Goal: Task Accomplishment & Management: Manage account settings

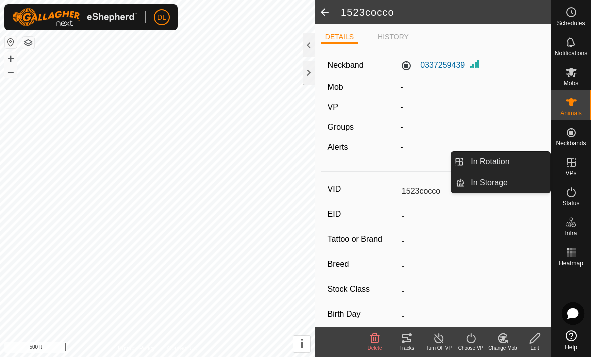
click at [571, 171] on span "VPs" at bounding box center [571, 173] width 11 height 6
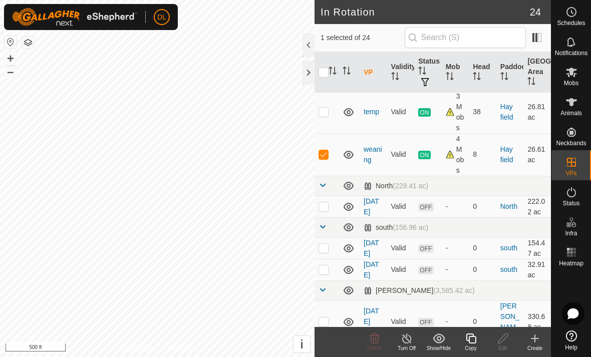
scroll to position [244, 0]
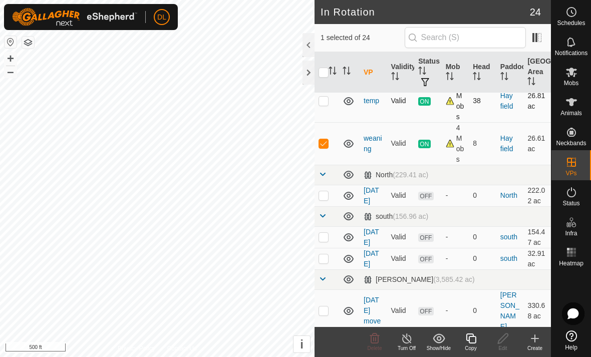
click at [326, 104] on p-checkbox at bounding box center [324, 101] width 10 height 8
checkbox input "true"
click at [325, 142] on p-checkbox at bounding box center [324, 143] width 10 height 8
checkbox input "false"
click at [473, 346] on div "Copy" at bounding box center [471, 349] width 32 height 8
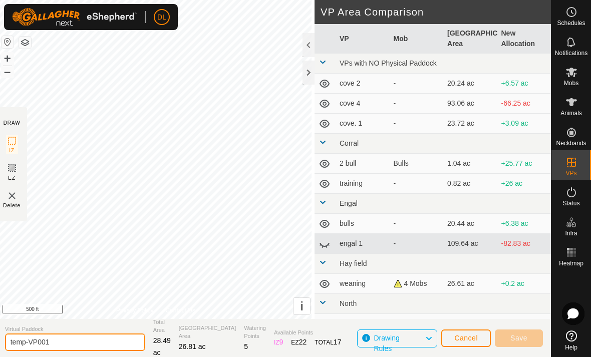
click at [64, 342] on html "DL Schedules Notifications Mobs Animals Neckbands VPs Status Infra Heatmap Help…" at bounding box center [295, 178] width 591 height 357
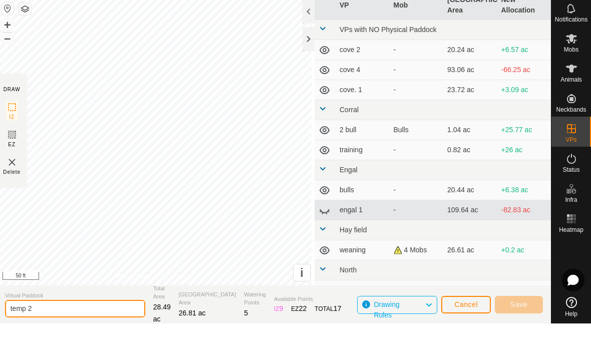
type input "temp 2"
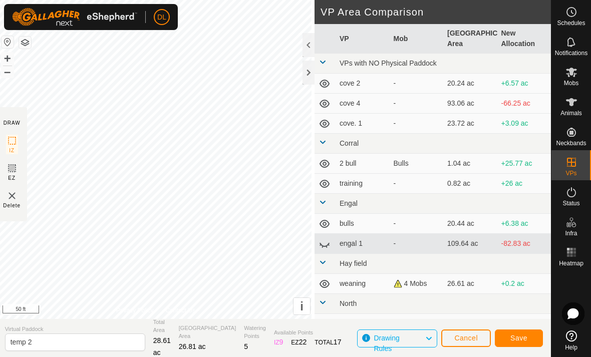
click at [521, 339] on span "Save" at bounding box center [518, 338] width 17 height 8
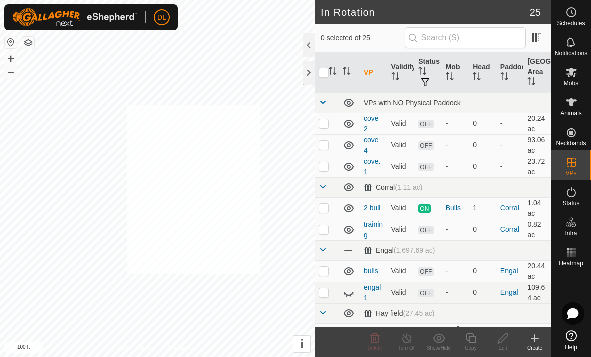
checkbox input "true"
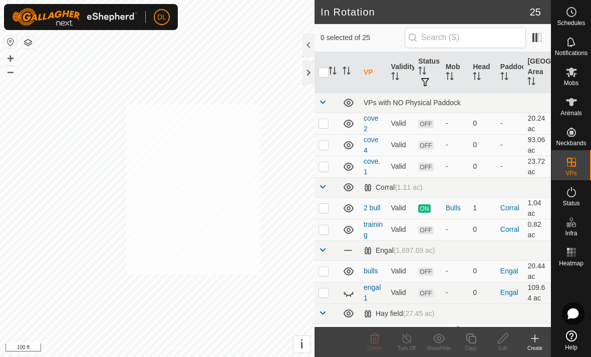
checkbox input "true"
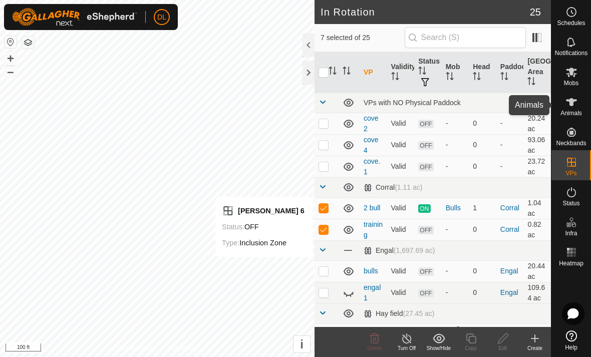
click at [569, 110] on span "Animals" at bounding box center [572, 113] width 22 height 6
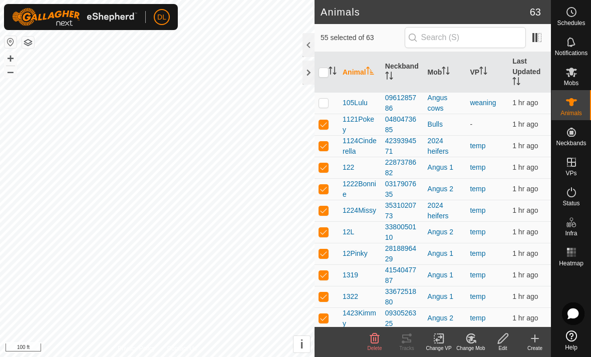
checkbox input "true"
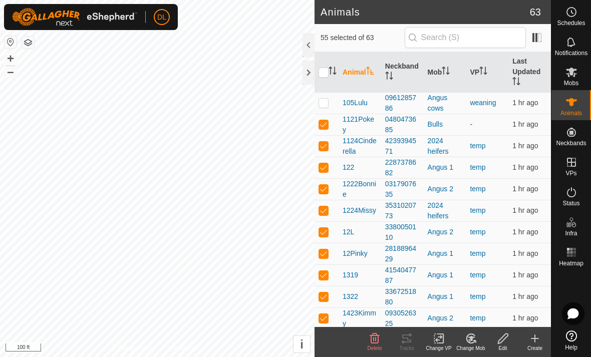
checkbox input "true"
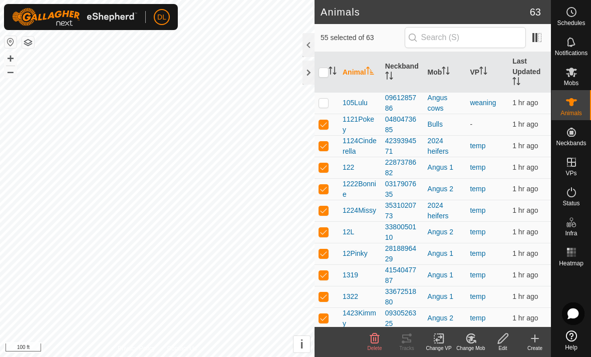
checkbox input "true"
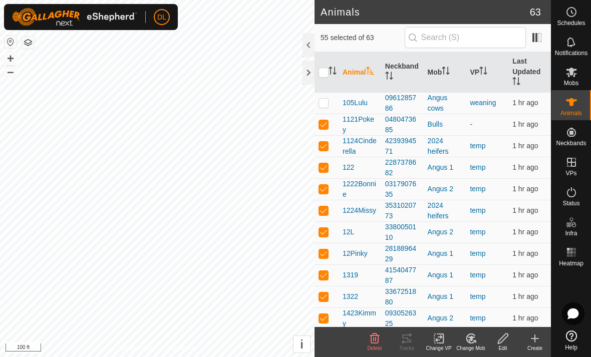
checkbox input "true"
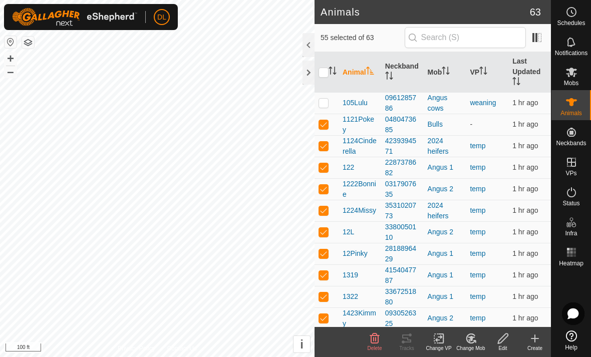
checkbox input "true"
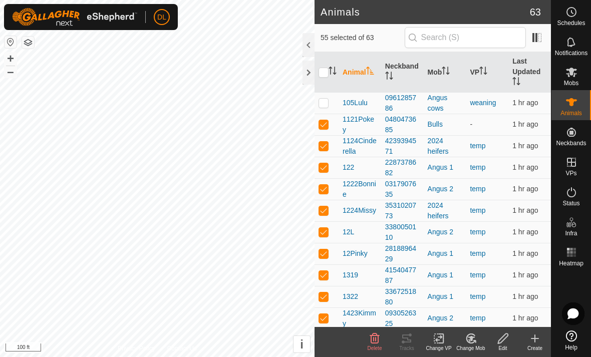
checkbox input "true"
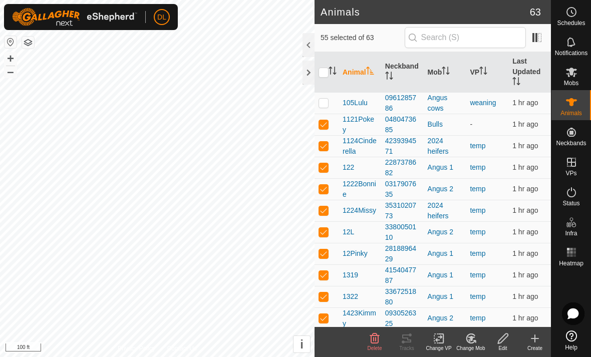
checkbox input "true"
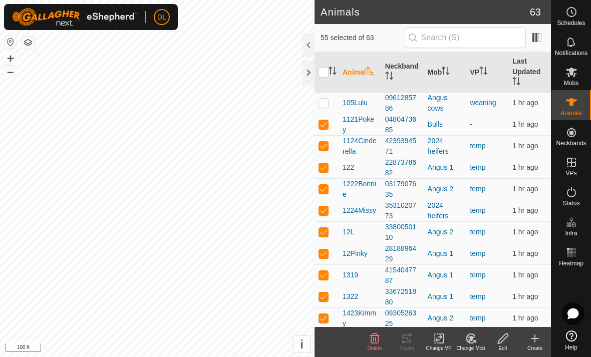
checkbox input "true"
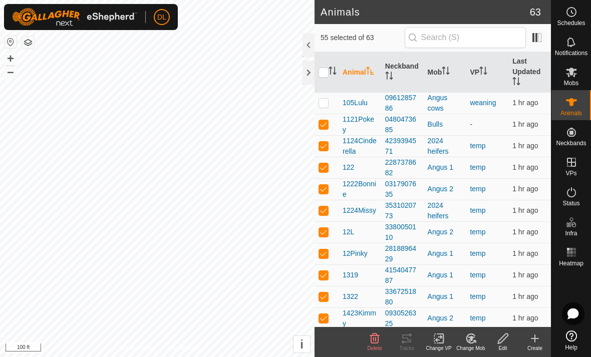
checkbox input "true"
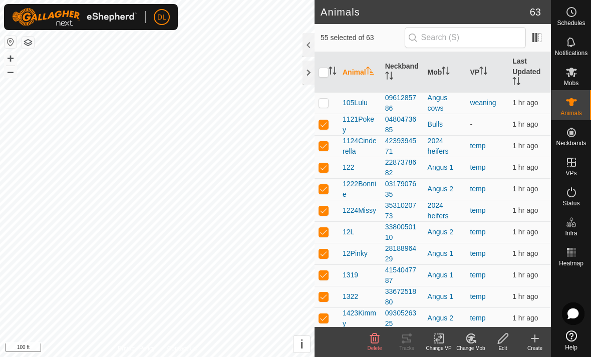
checkbox input "true"
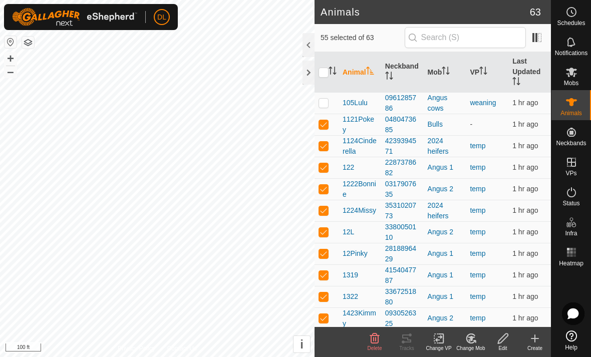
checkbox input "true"
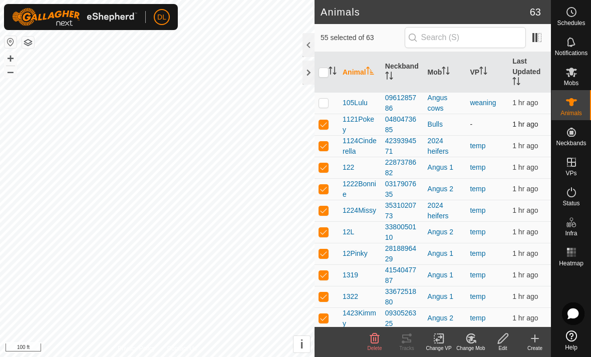
click at [323, 128] on p-checkbox at bounding box center [324, 124] width 10 height 8
checkbox input "false"
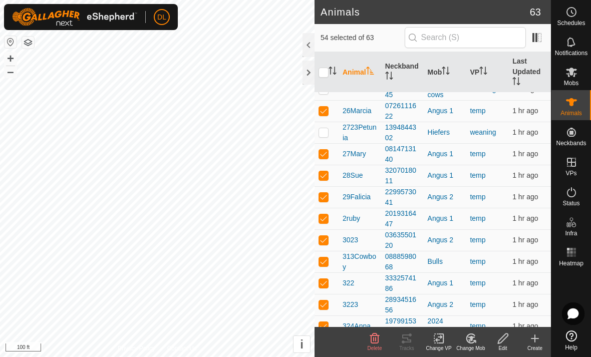
scroll to position [726, 0]
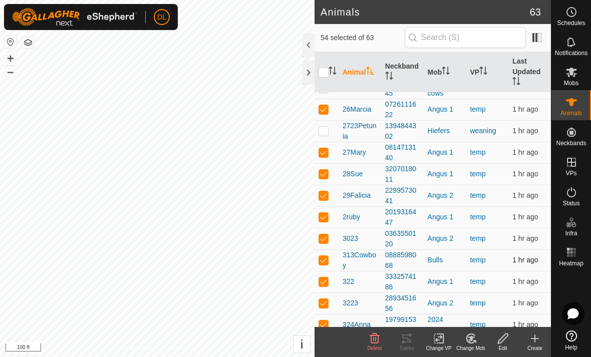
click at [325, 264] on p-checkbox at bounding box center [324, 260] width 10 height 8
checkbox input "false"
click at [440, 345] on div "Change VP" at bounding box center [439, 349] width 32 height 8
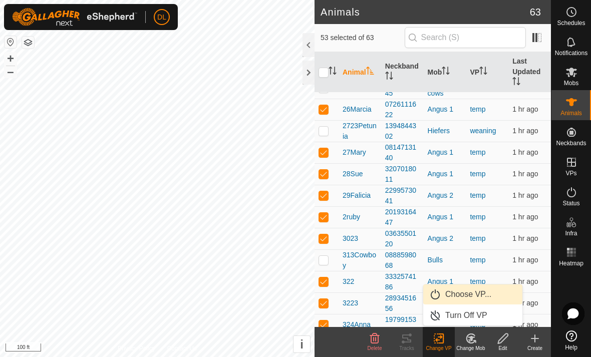
click at [459, 300] on link "Choose VP..." at bounding box center [472, 295] width 99 height 20
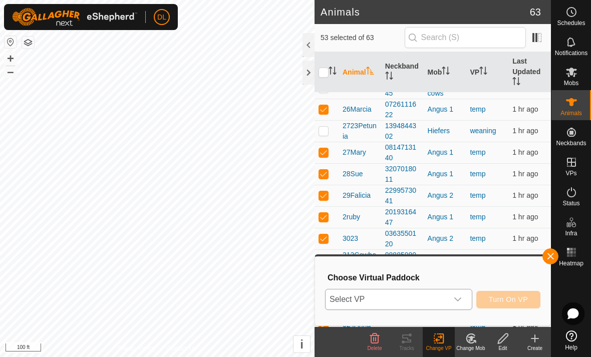
click at [457, 304] on div "dropdown trigger" at bounding box center [458, 300] width 20 height 20
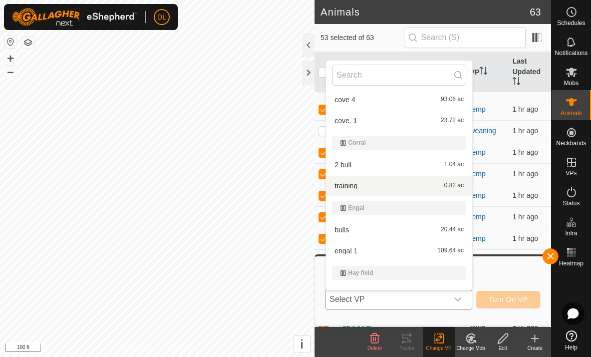
scroll to position [130, 0]
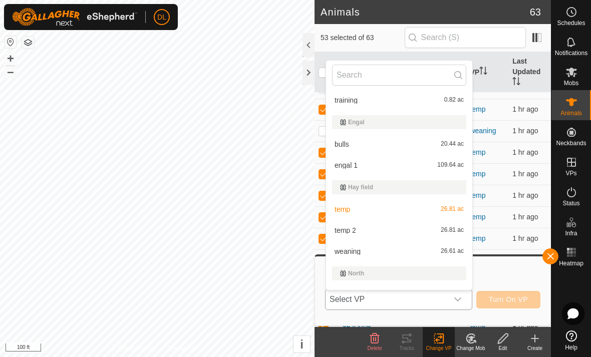
click at [345, 233] on li "temp 2 26.81 ac" at bounding box center [399, 230] width 146 height 20
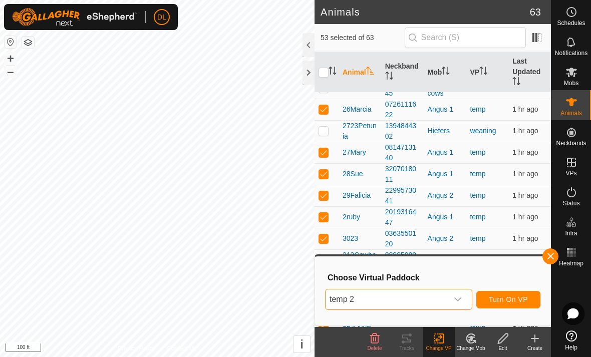
click at [504, 304] on span "Turn On VP" at bounding box center [508, 300] width 39 height 8
